Goal: Navigation & Orientation: Find specific page/section

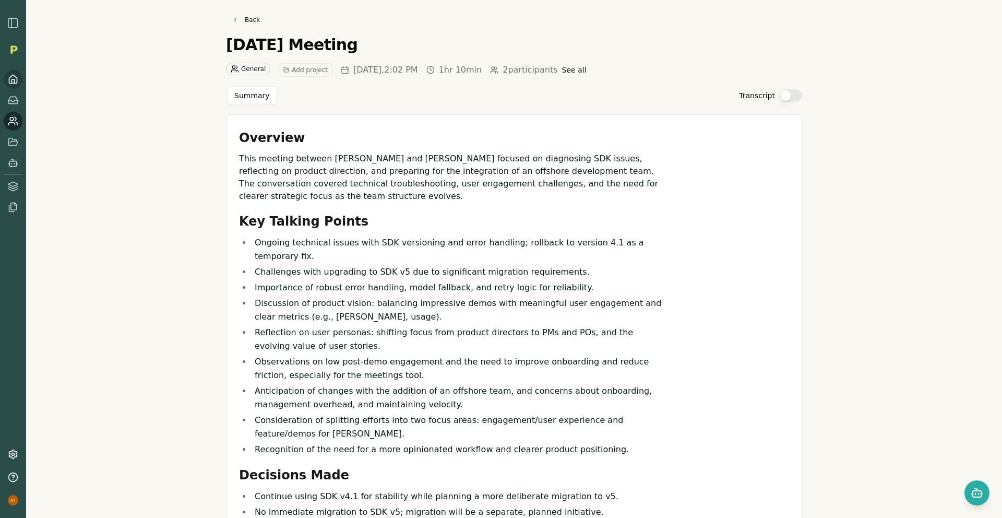
click at [16, 84] on icon at bounding box center [13, 79] width 10 height 10
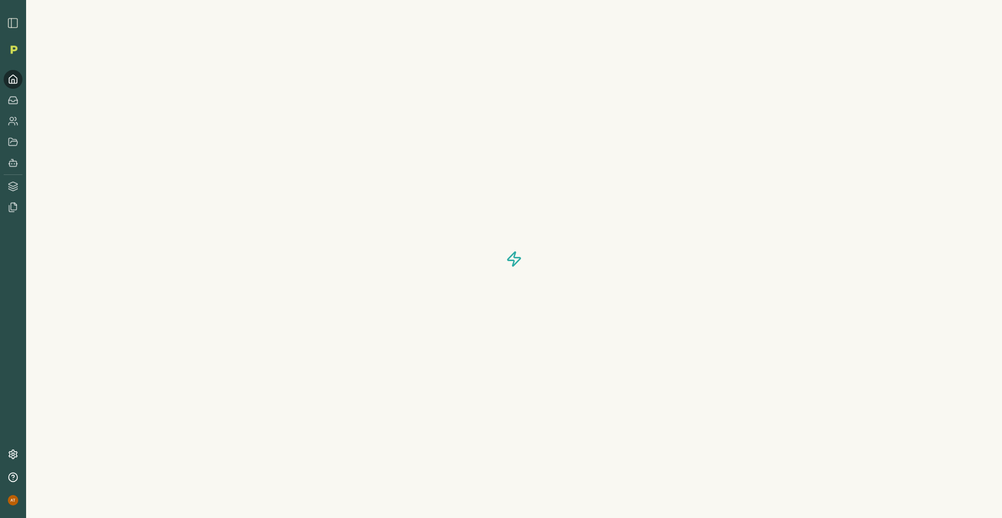
click at [10, 29] on img "button" at bounding box center [13, 23] width 13 height 13
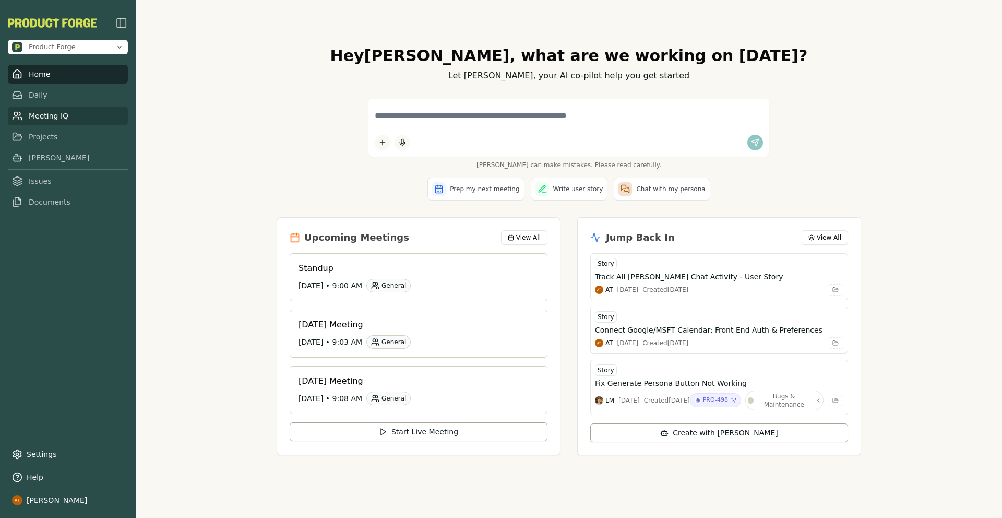
click at [81, 115] on link "Meeting IQ" at bounding box center [68, 116] width 120 height 19
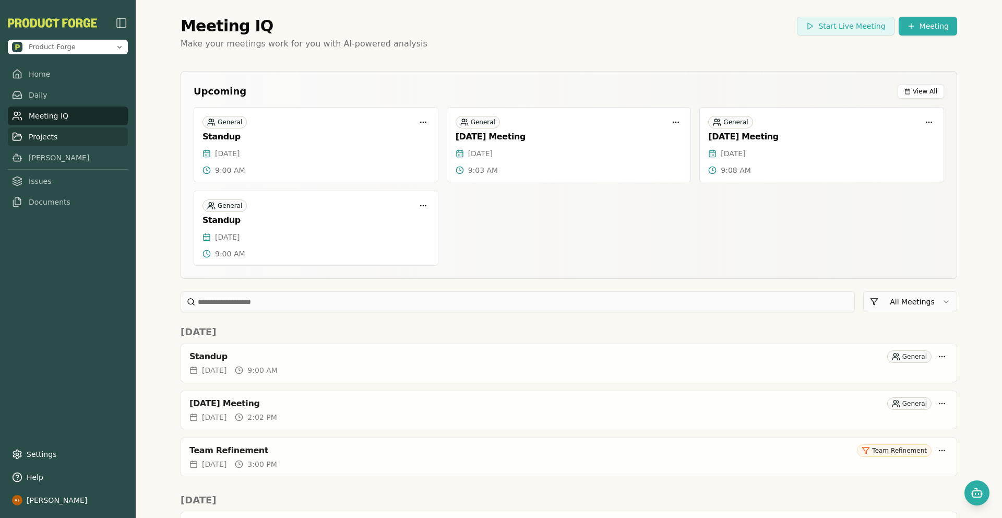
click at [67, 134] on link "Projects" at bounding box center [68, 136] width 120 height 19
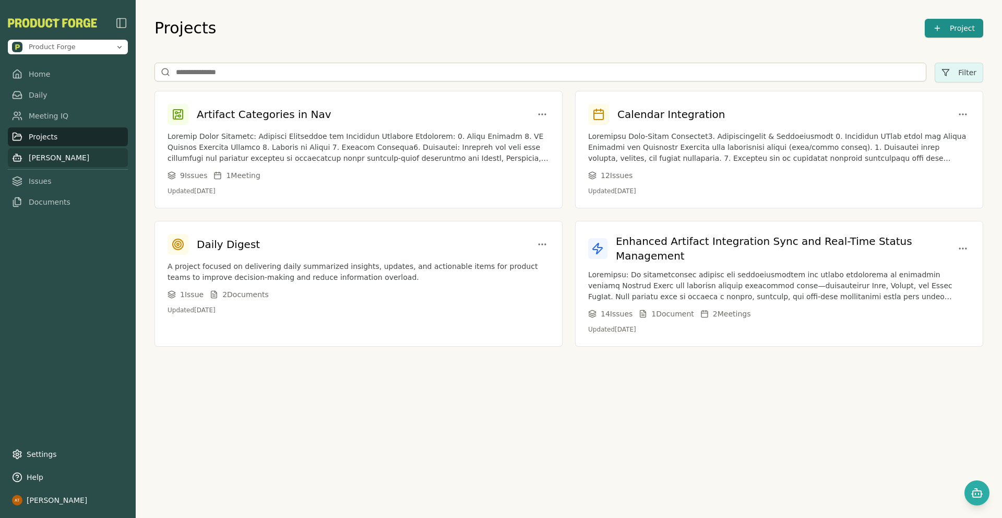
click at [63, 151] on link "[PERSON_NAME]" at bounding box center [68, 157] width 120 height 19
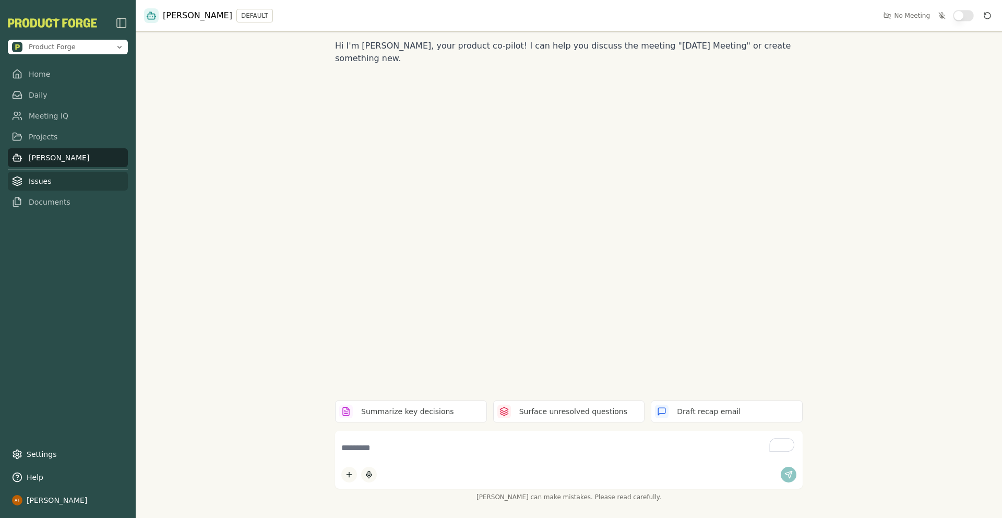
click at [58, 179] on link "Issues" at bounding box center [68, 181] width 120 height 19
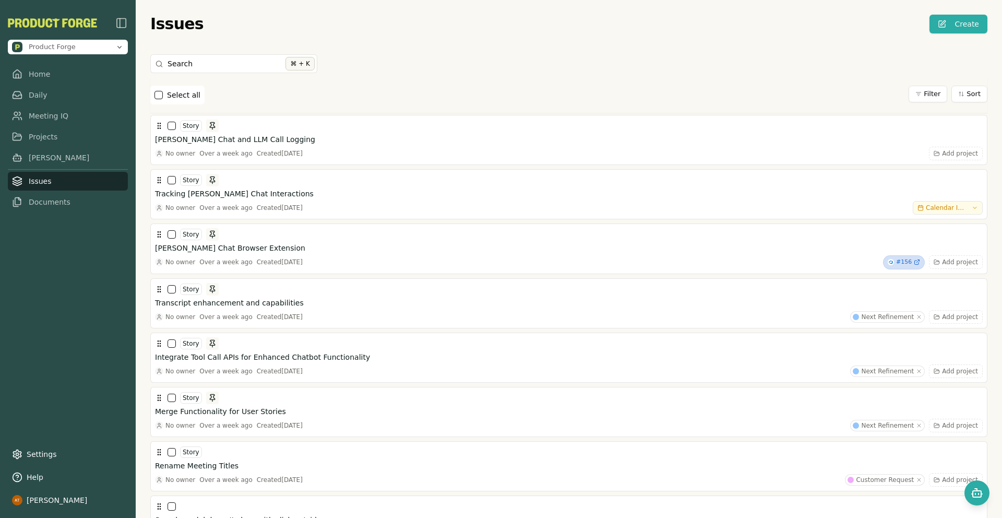
drag, startPoint x: 278, startPoint y: 109, endPoint x: 284, endPoint y: 92, distance: 17.5
click at [284, 92] on div "Select all Filter Sort" at bounding box center [568, 95] width 837 height 36
click at [30, 205] on link "Documents" at bounding box center [68, 202] width 120 height 19
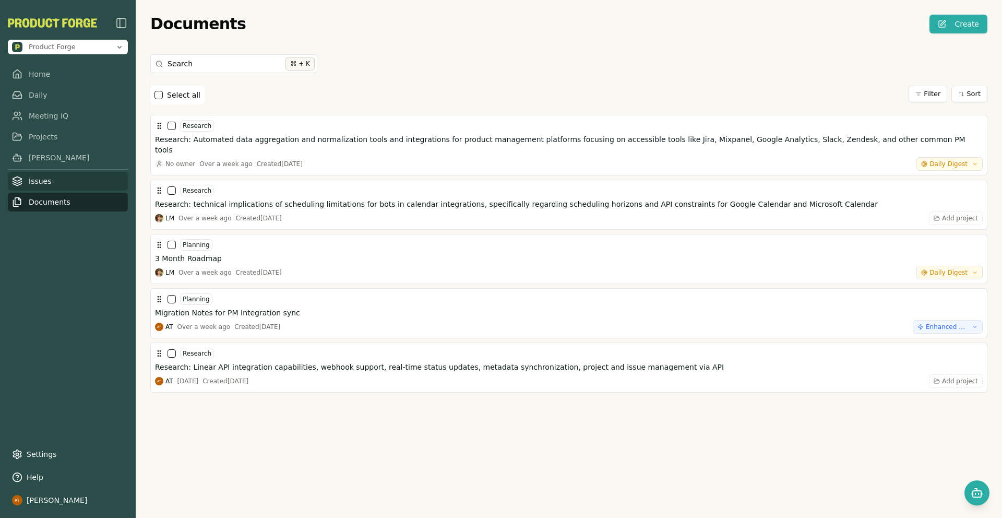
click at [55, 183] on link "Issues" at bounding box center [68, 181] width 120 height 19
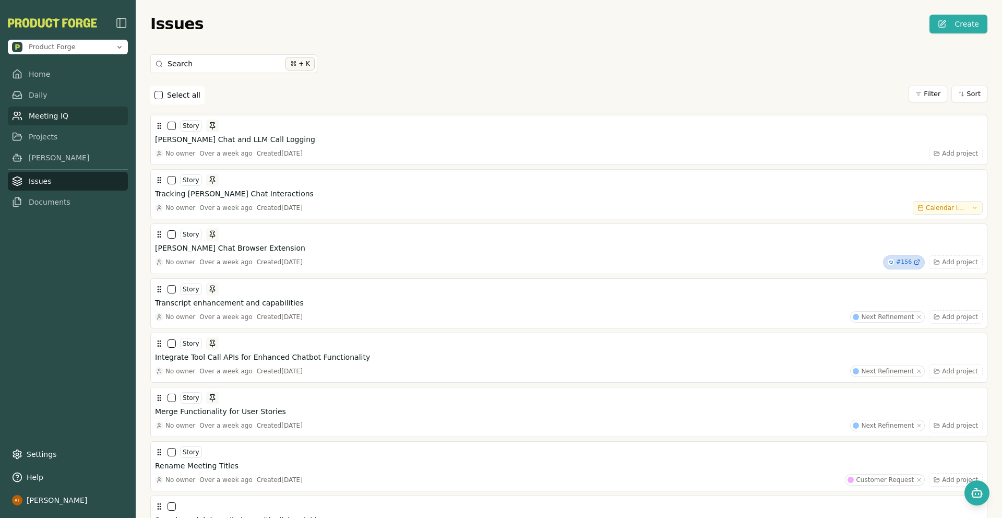
click at [64, 124] on link "Meeting IQ" at bounding box center [68, 116] width 120 height 19
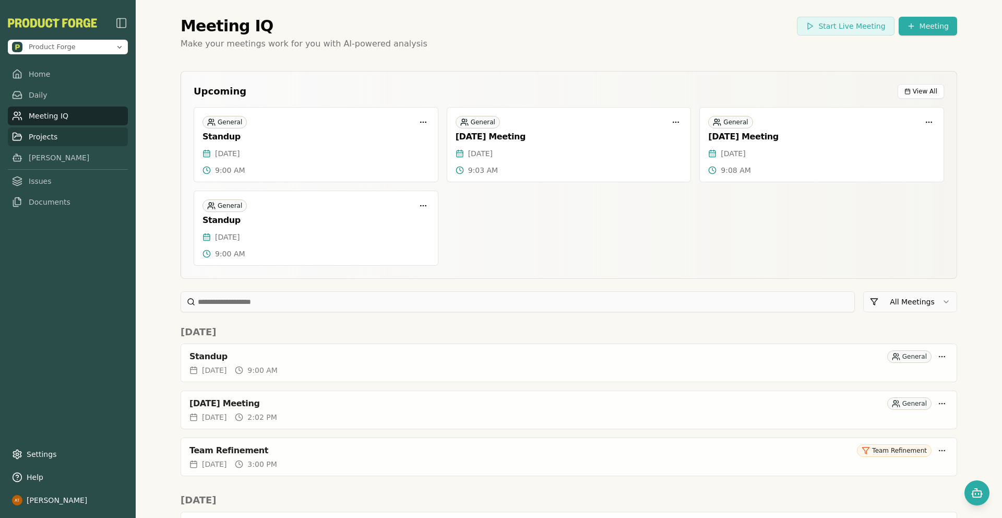
click at [59, 136] on link "Projects" at bounding box center [68, 136] width 120 height 19
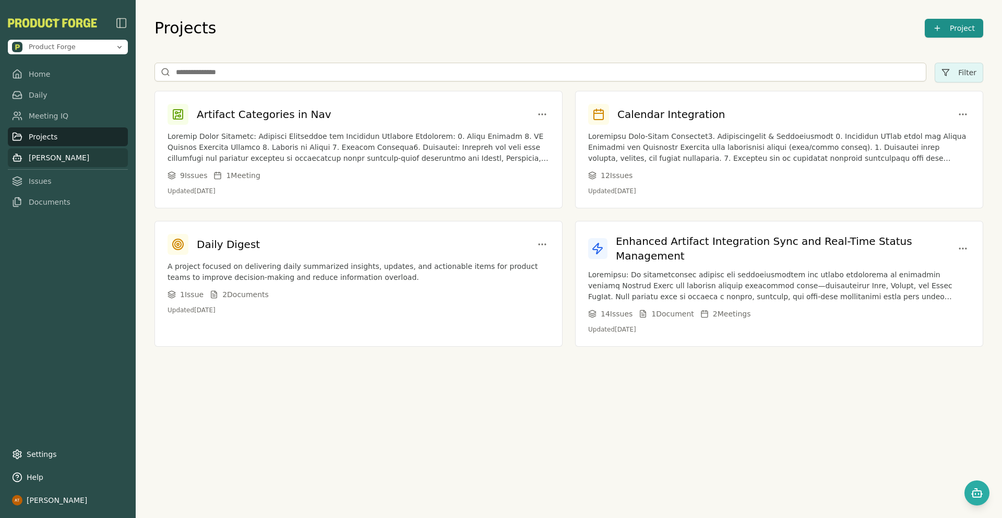
click at [51, 149] on link "[PERSON_NAME]" at bounding box center [68, 157] width 120 height 19
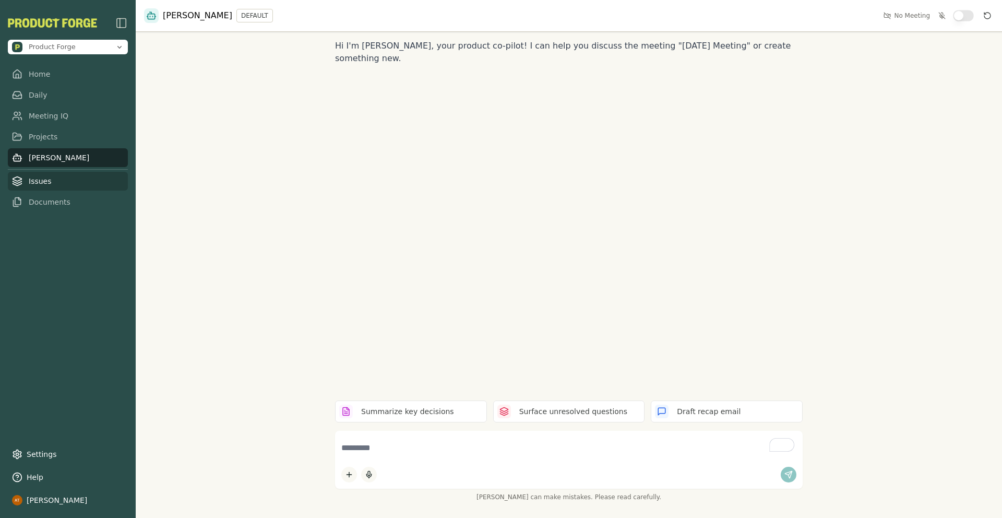
click at [59, 185] on link "Issues" at bounding box center [68, 181] width 120 height 19
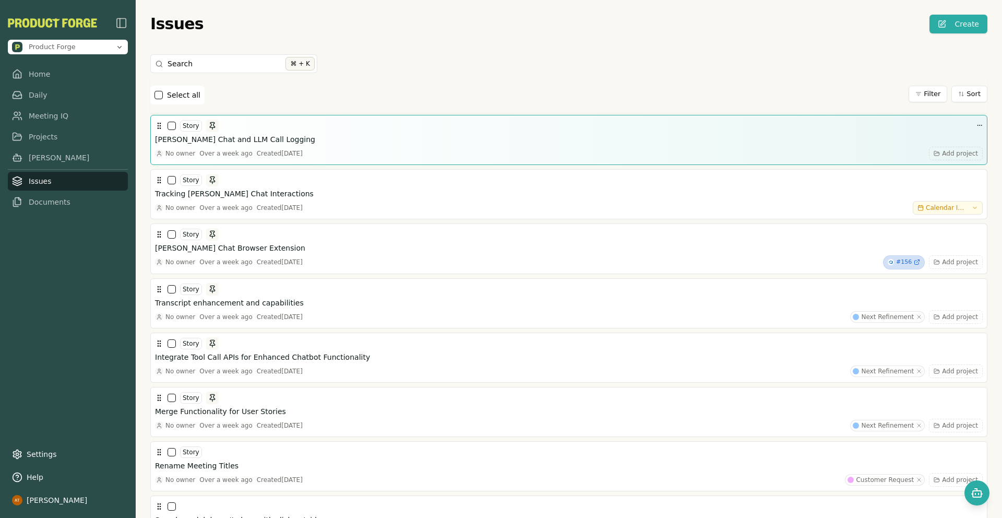
click at [237, 138] on h3 "[PERSON_NAME] Chat and LLM Call Logging" at bounding box center [235, 139] width 160 height 10
